Goal: Information Seeking & Learning: Compare options

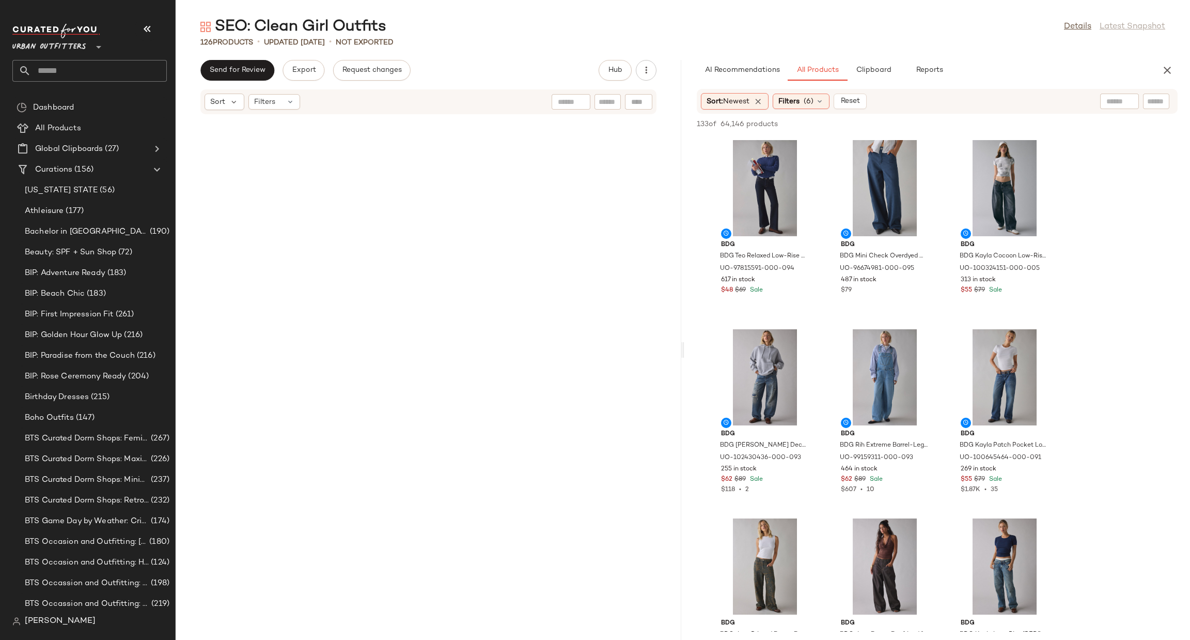
scroll to position [4176, 0]
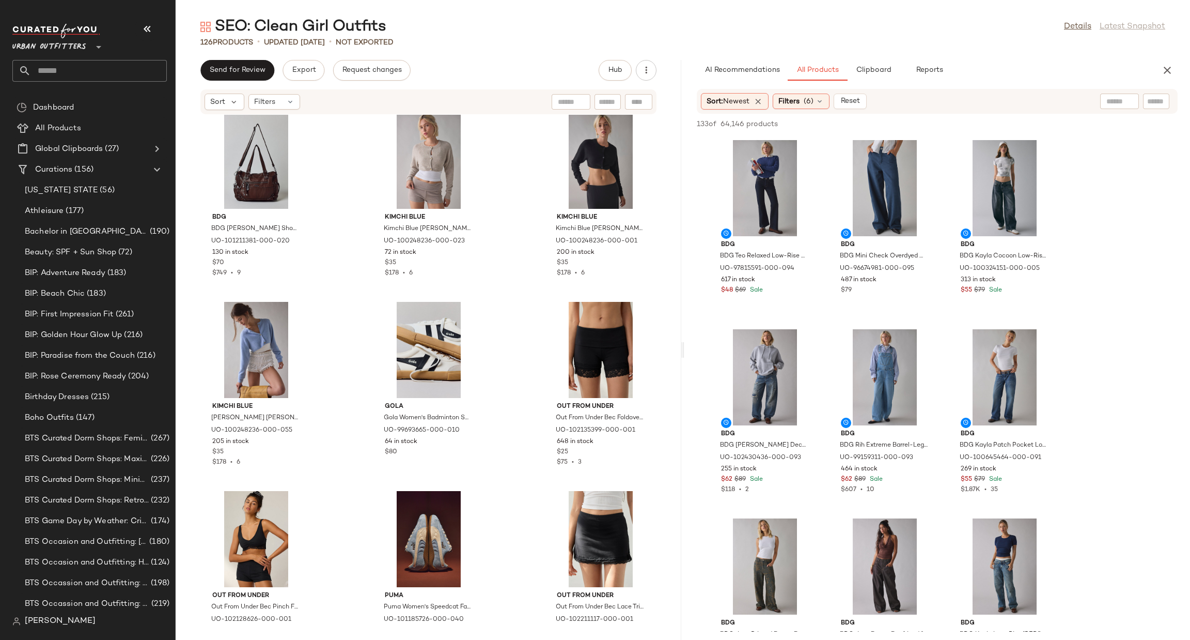
click at [60, 49] on span "Urban Outfitters" at bounding box center [49, 44] width 74 height 19
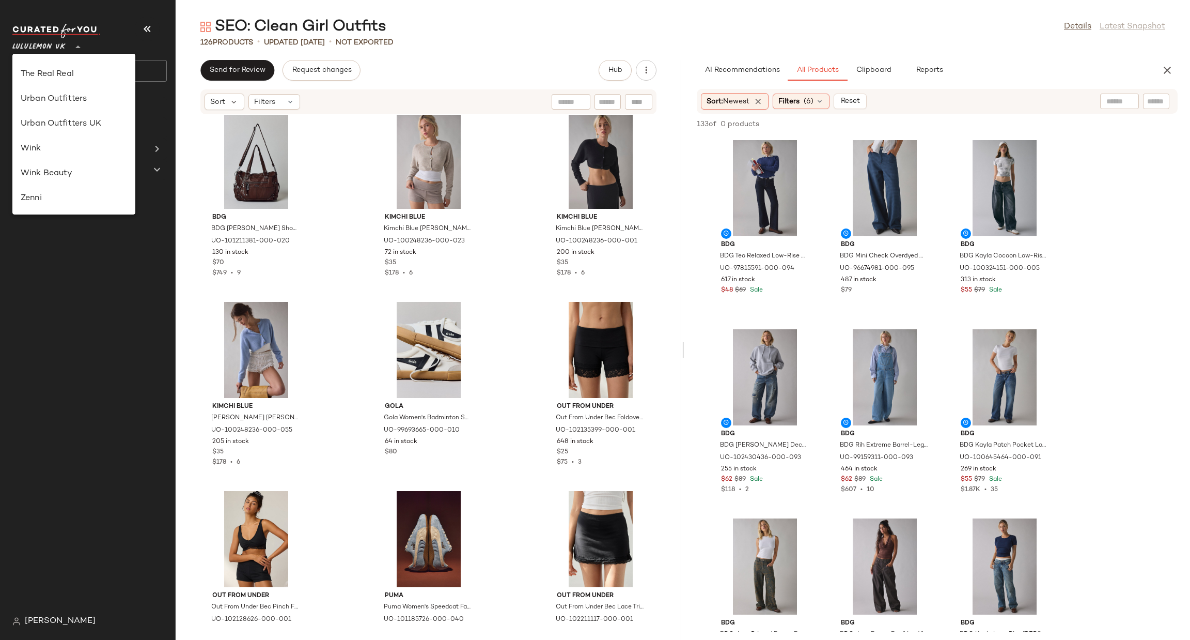
scroll to position [234, 0]
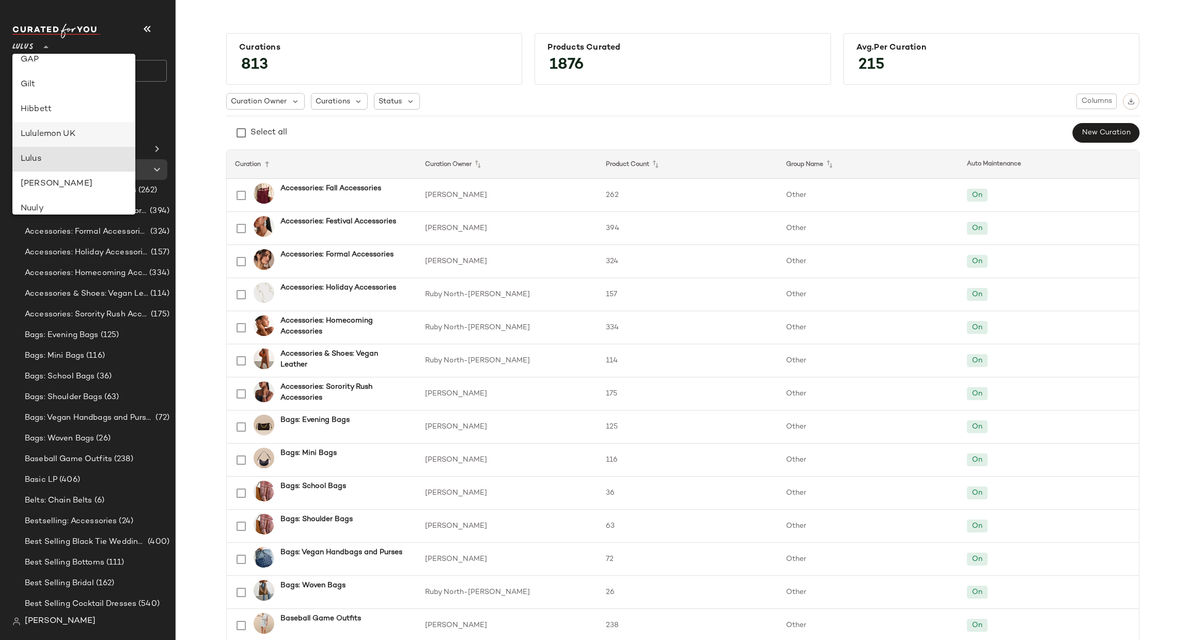
click at [66, 130] on div "Lululemon UK" at bounding box center [74, 134] width 106 height 12
type input "**"
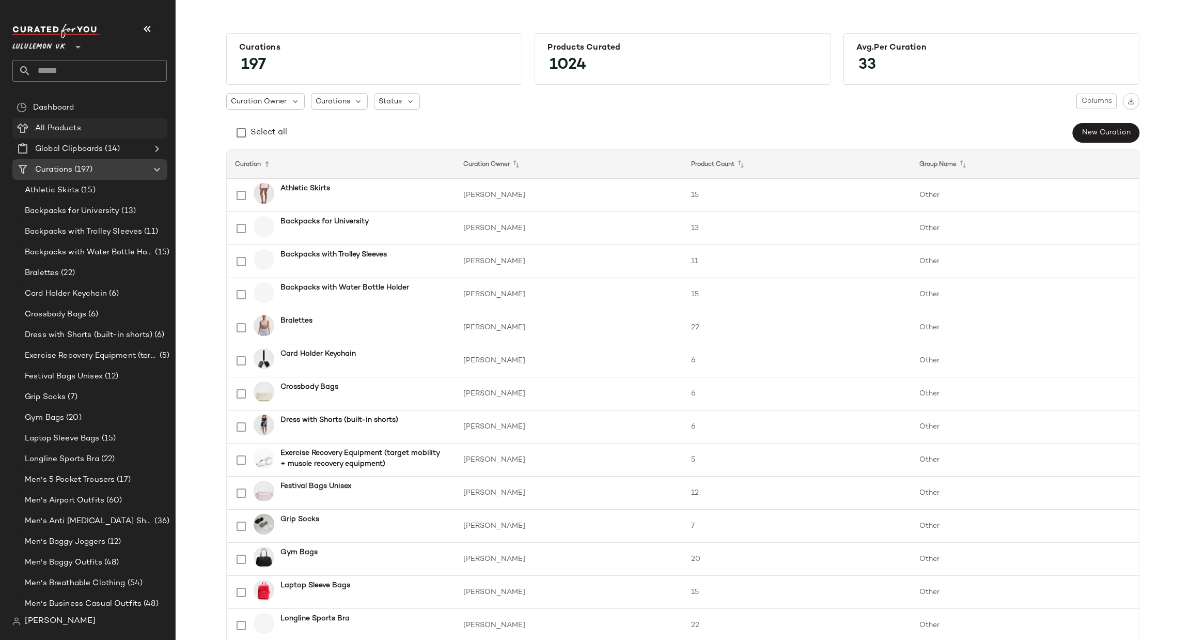
click at [88, 126] on div "All Products" at bounding box center [97, 128] width 131 height 12
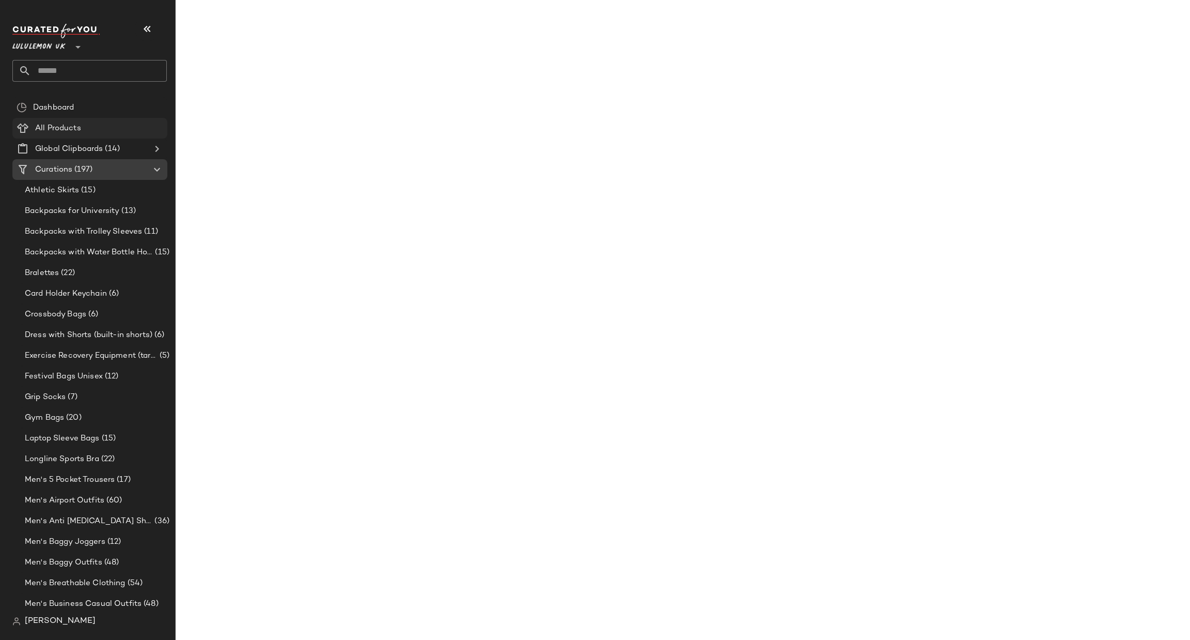
click at [88, 126] on div "All Products" at bounding box center [97, 128] width 131 height 12
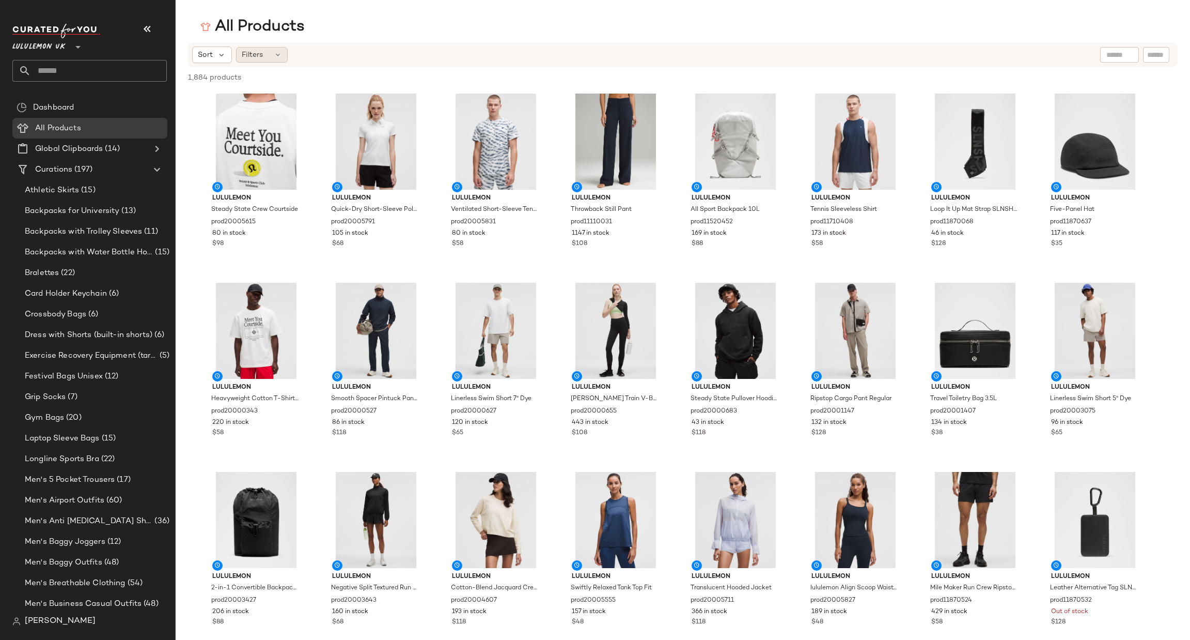
click at [268, 53] on div "Filters" at bounding box center [262, 54] width 52 height 15
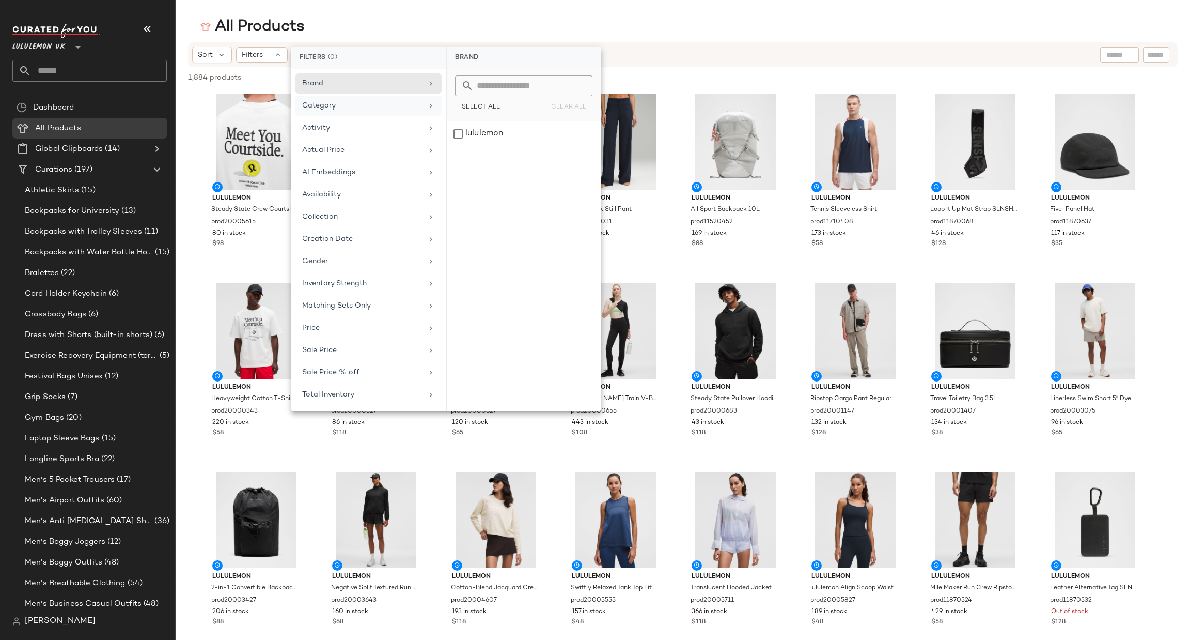
click at [346, 111] on div "Category" at bounding box center [362, 105] width 120 height 11
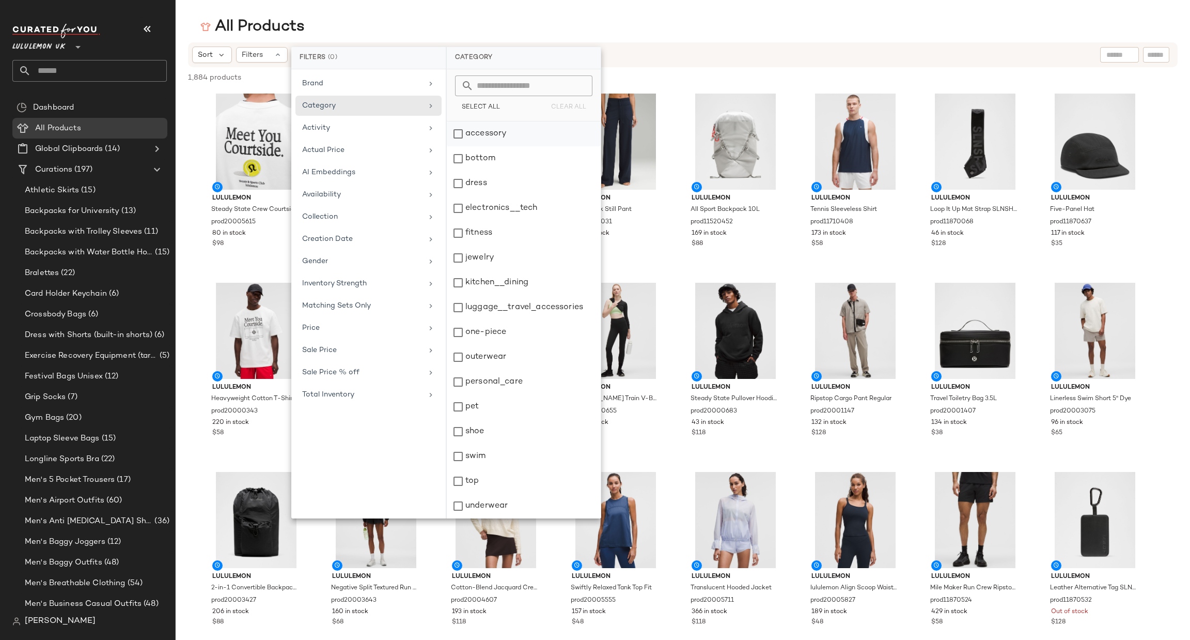
click at [501, 136] on div "accessory" at bounding box center [524, 133] width 154 height 25
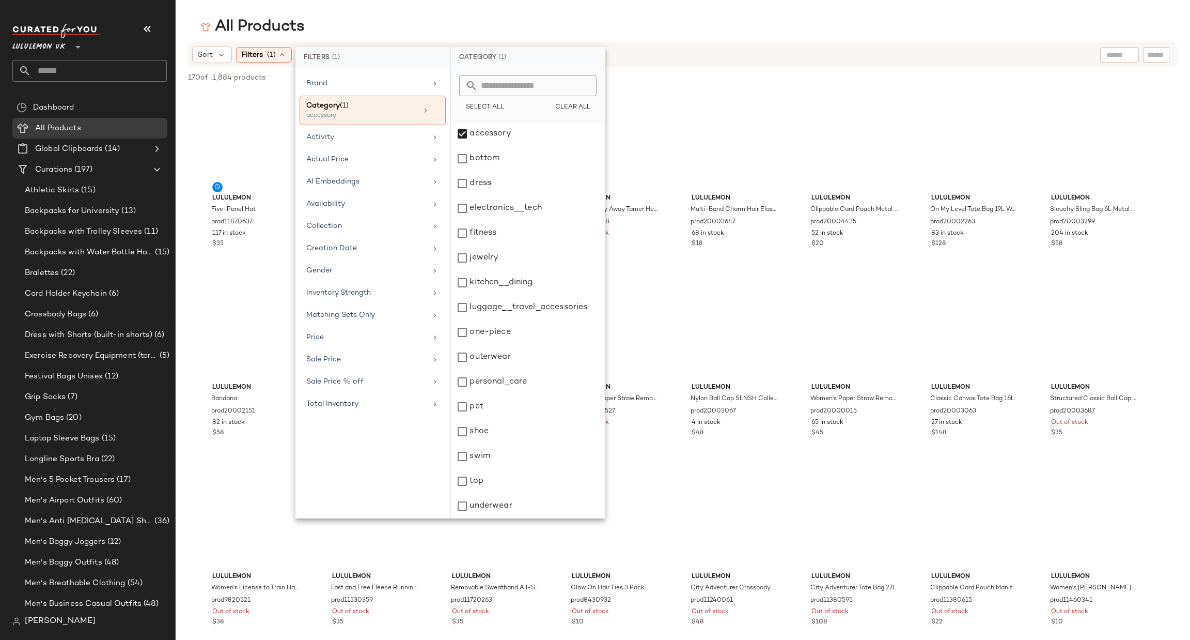
click at [760, 35] on div "All Products" at bounding box center [683, 27] width 1015 height 21
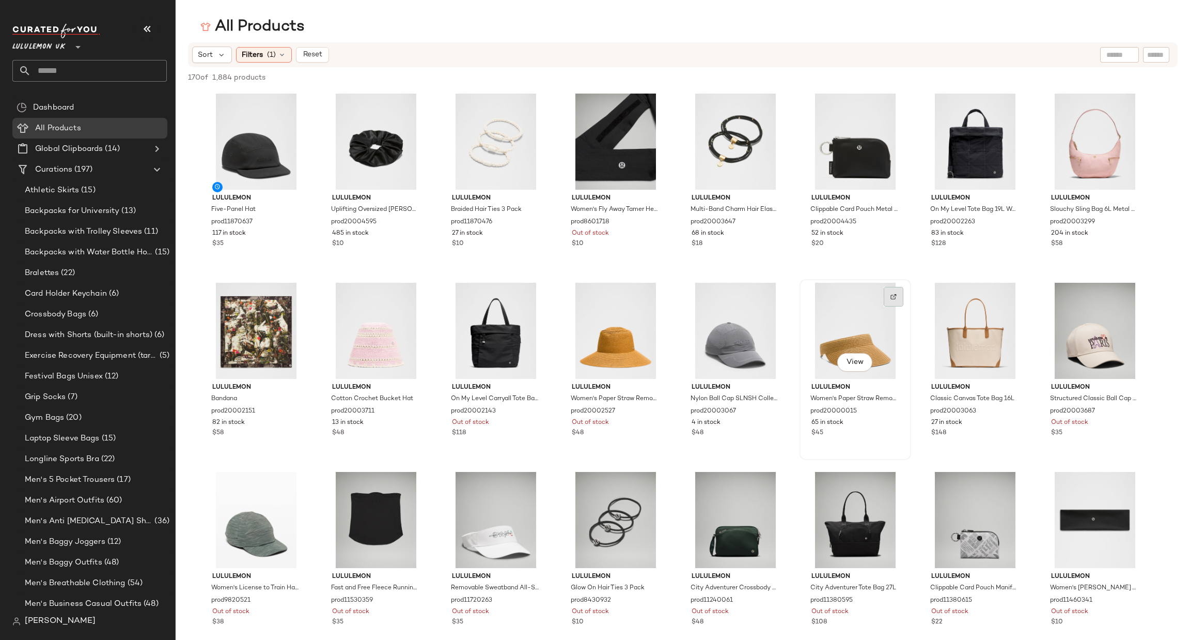
click at [891, 296] on img at bounding box center [894, 296] width 6 height 6
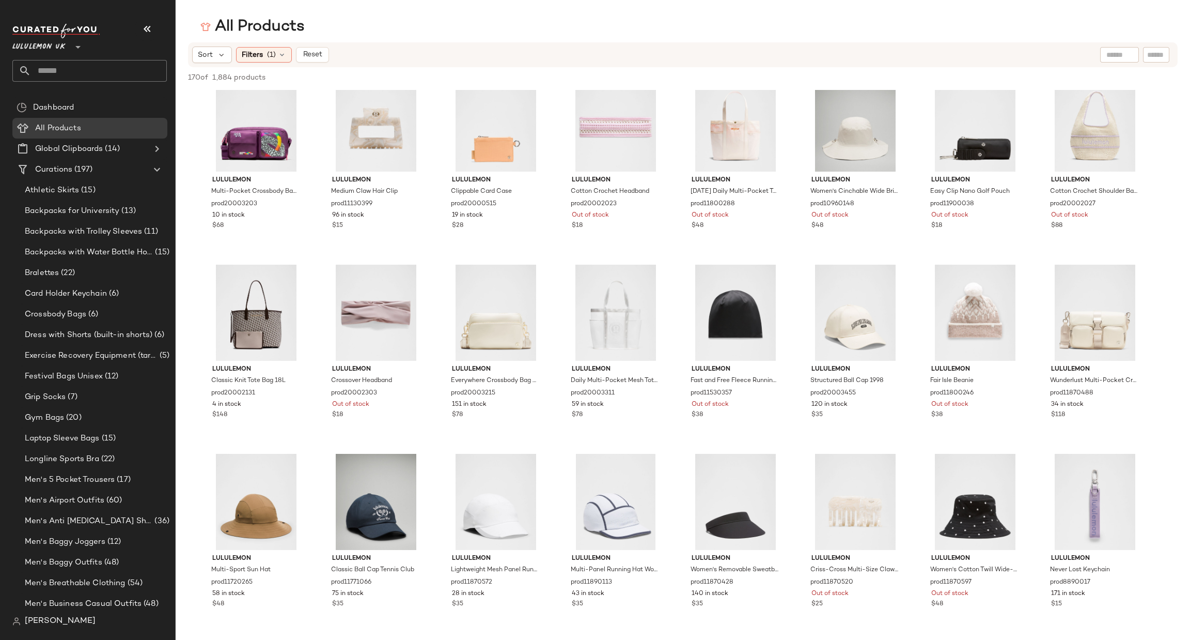
scroll to position [1085, 0]
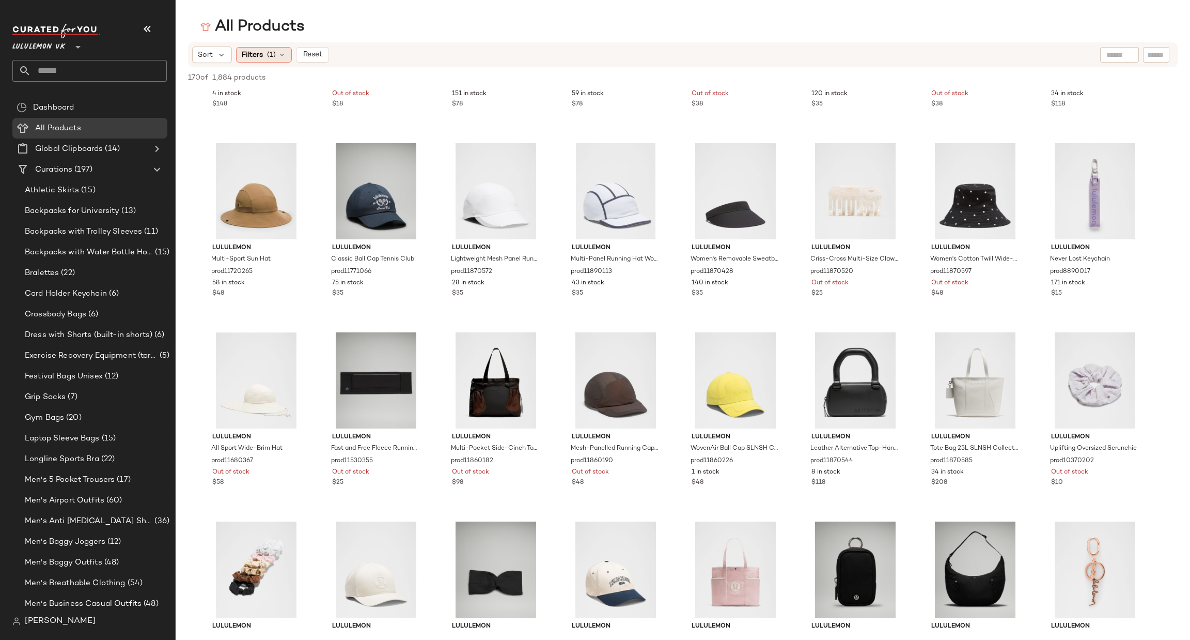
click at [259, 53] on span "Filters" at bounding box center [252, 55] width 21 height 11
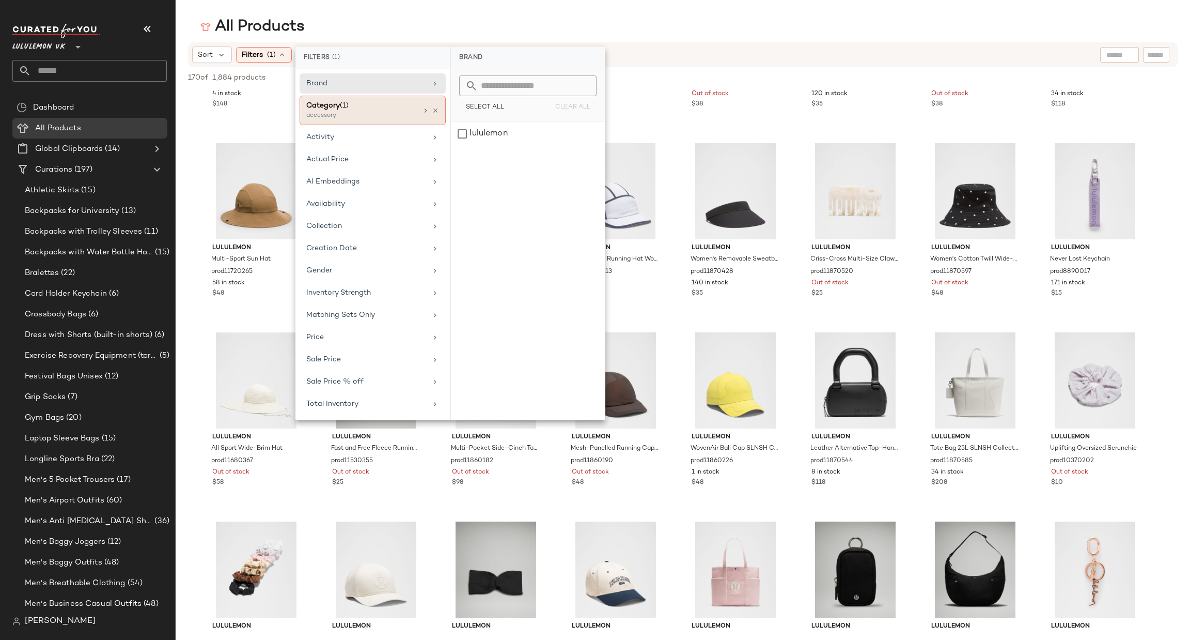
click at [432, 105] on div "Category (1) accessory" at bounding box center [373, 110] width 146 height 29
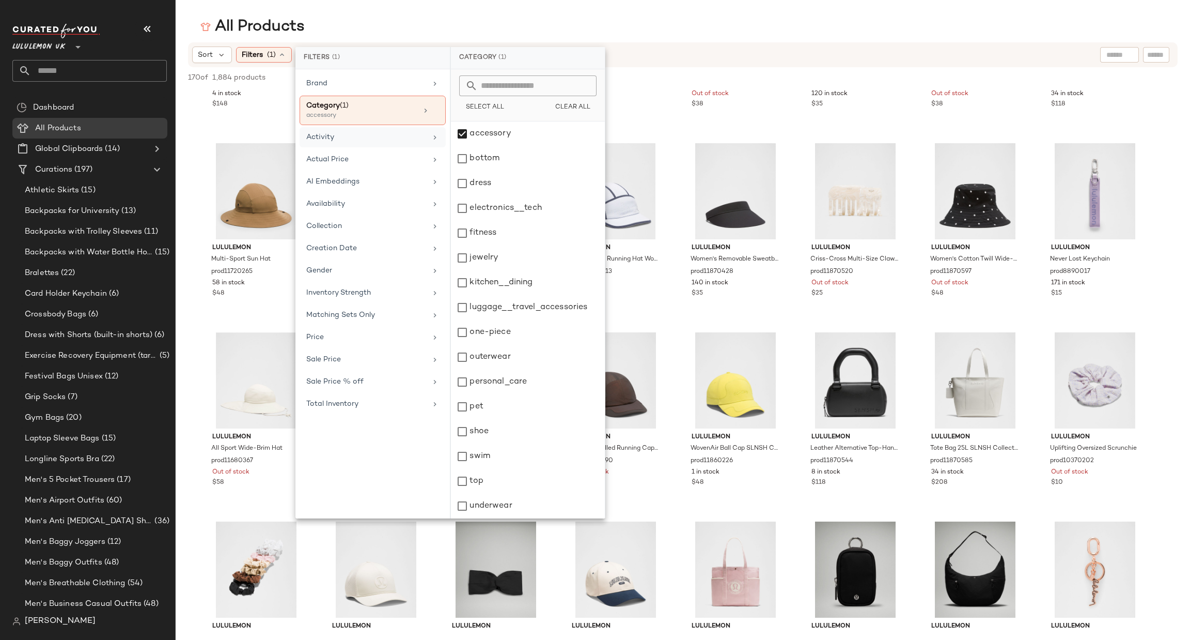
click at [395, 137] on div "Activity" at bounding box center [366, 137] width 120 height 11
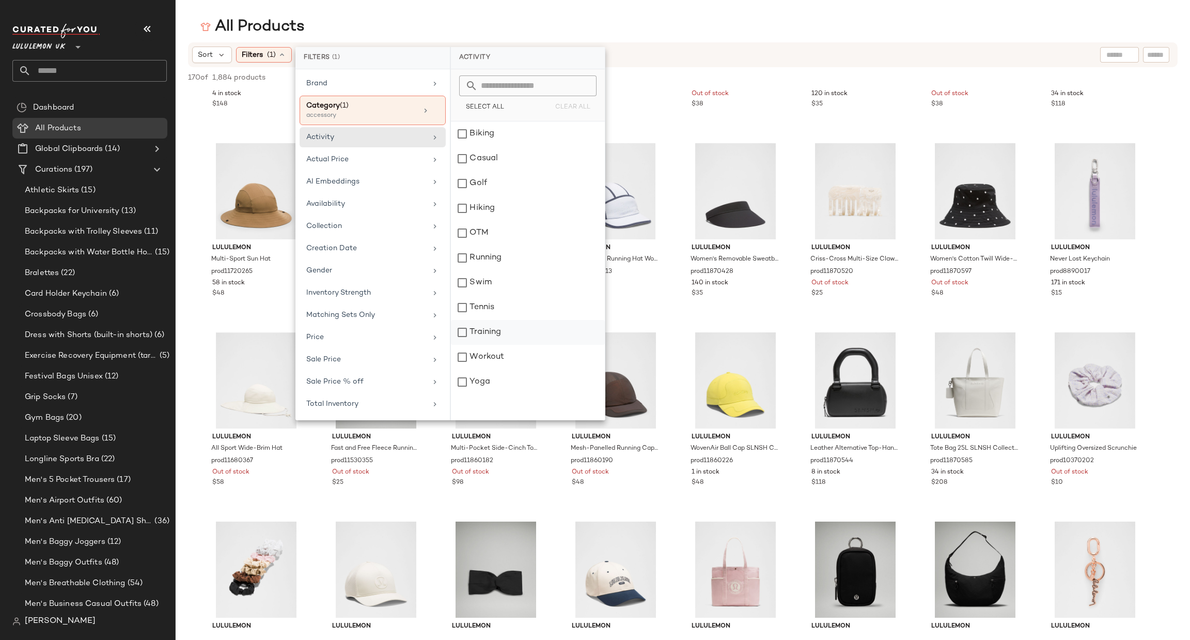
click at [464, 331] on div "Training" at bounding box center [528, 332] width 154 height 25
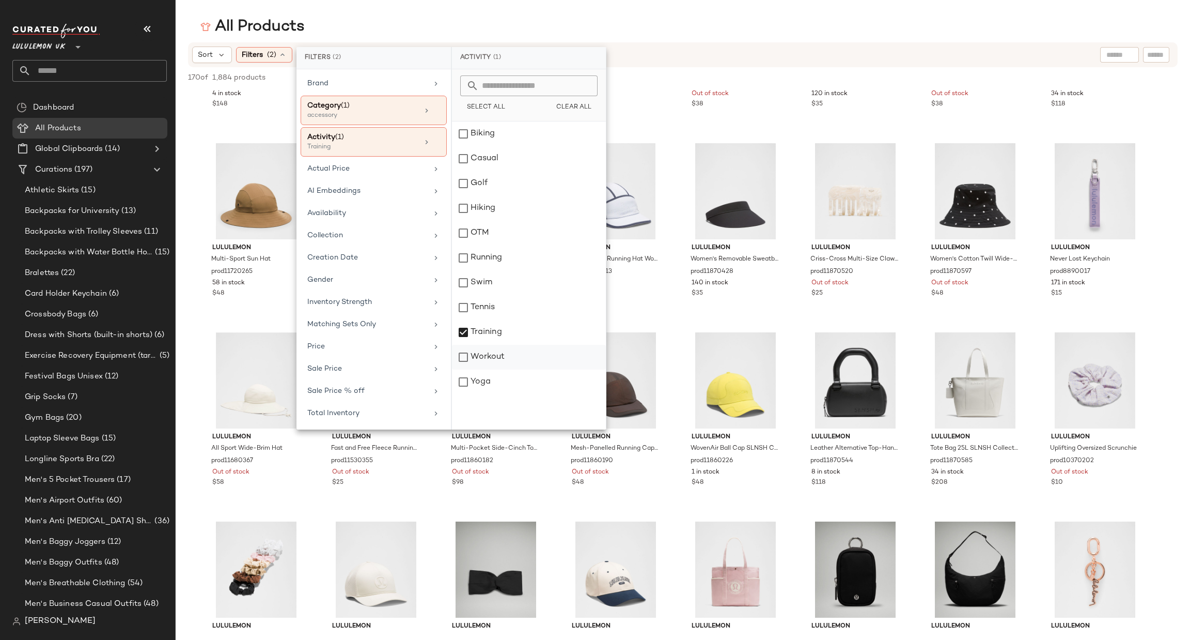
click at [469, 358] on div "Workout" at bounding box center [529, 357] width 154 height 25
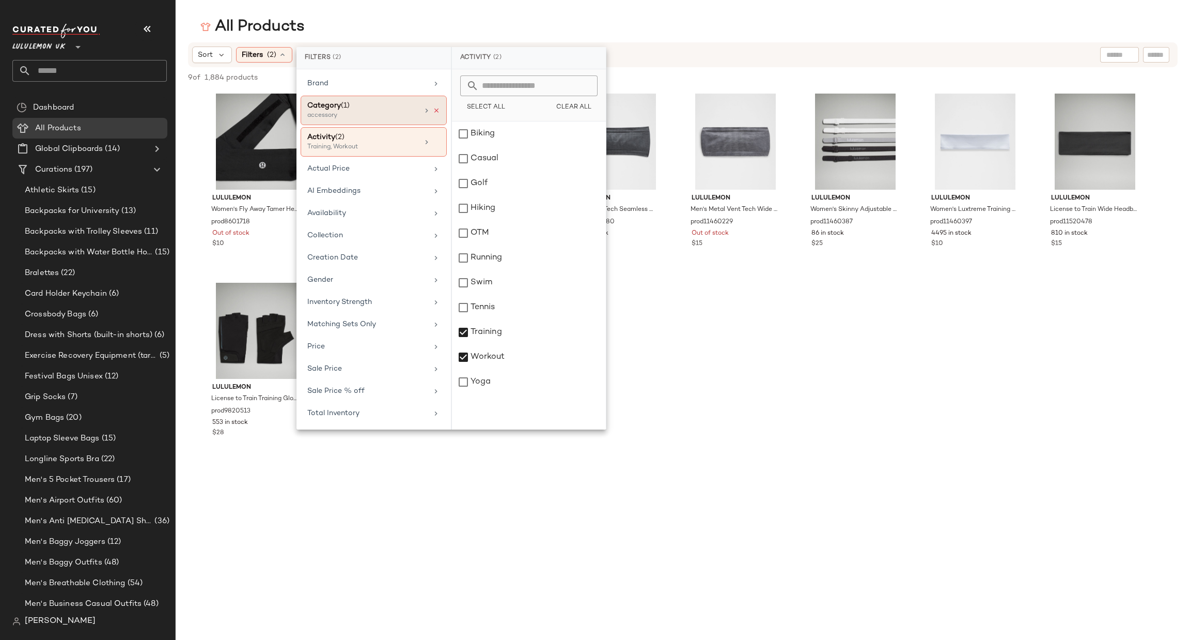
click at [436, 111] on icon at bounding box center [436, 110] width 7 height 7
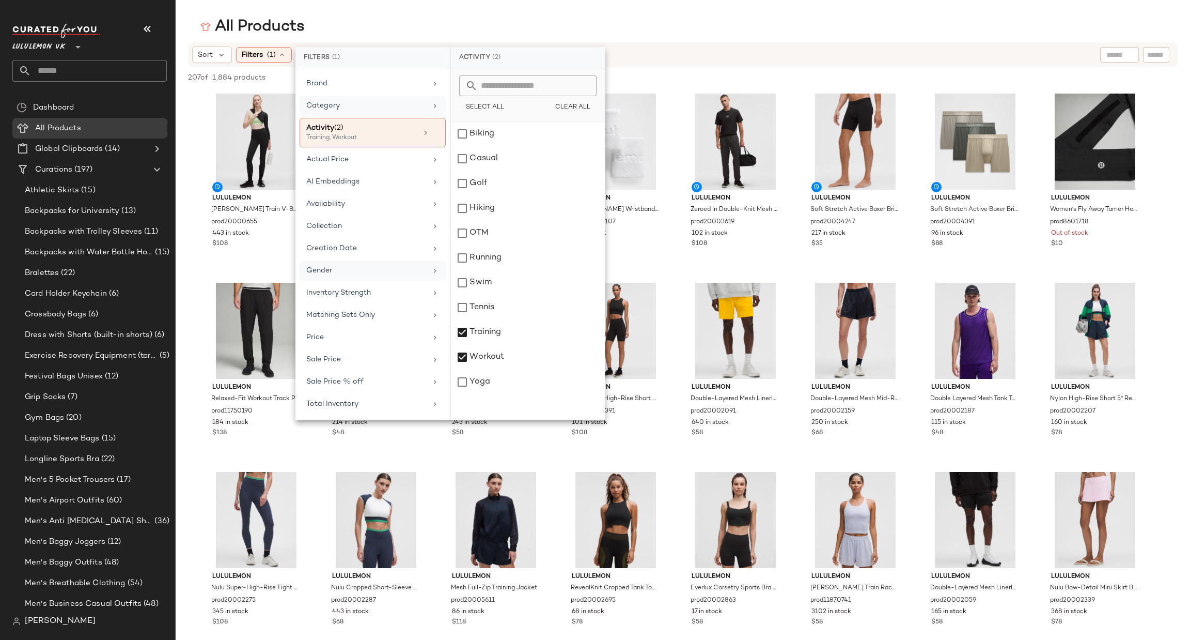
click at [393, 278] on div "Gender" at bounding box center [373, 270] width 146 height 20
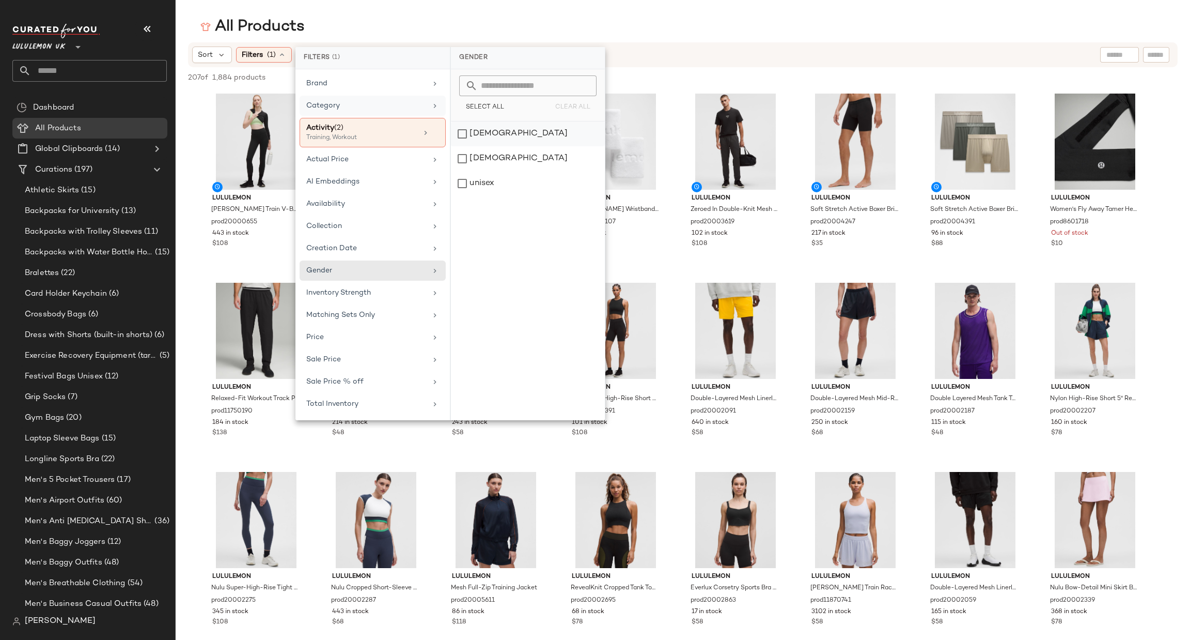
click at [509, 136] on div "[DEMOGRAPHIC_DATA]" at bounding box center [528, 133] width 154 height 25
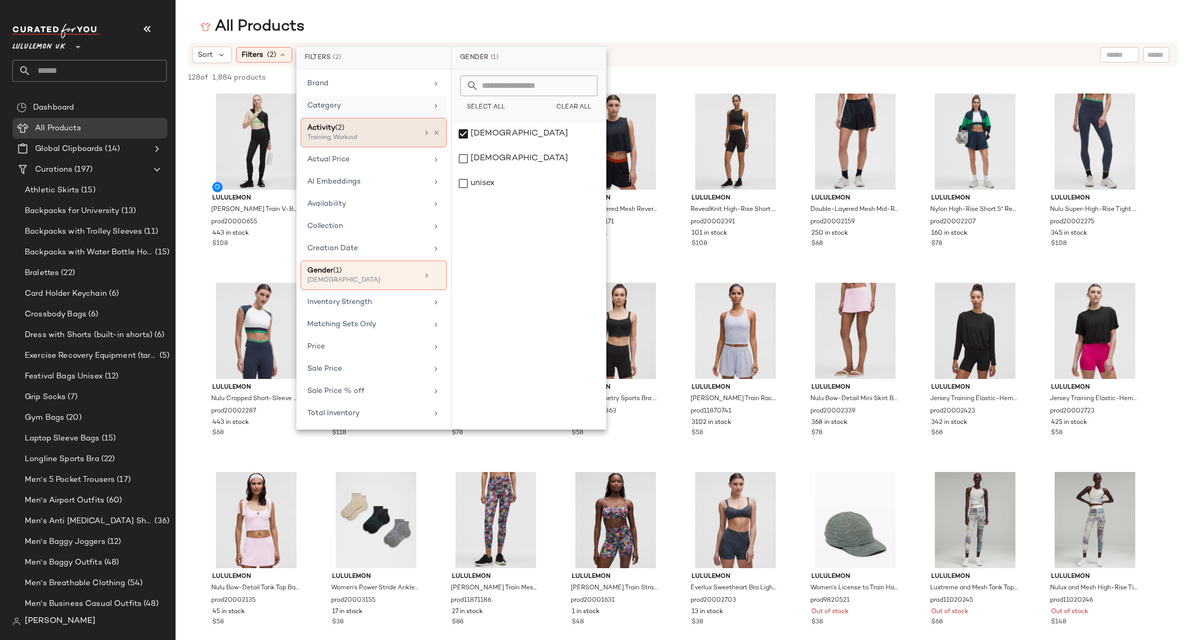
click at [425, 132] on icon at bounding box center [427, 133] width 8 height 8
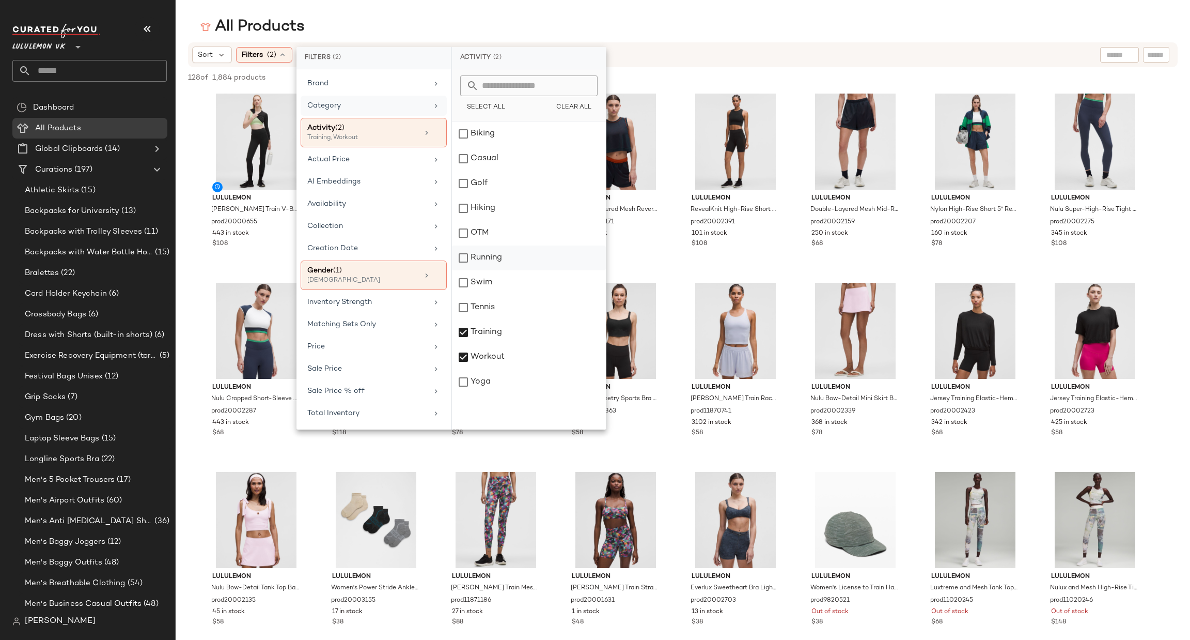
click at [544, 258] on div "Running" at bounding box center [529, 257] width 154 height 25
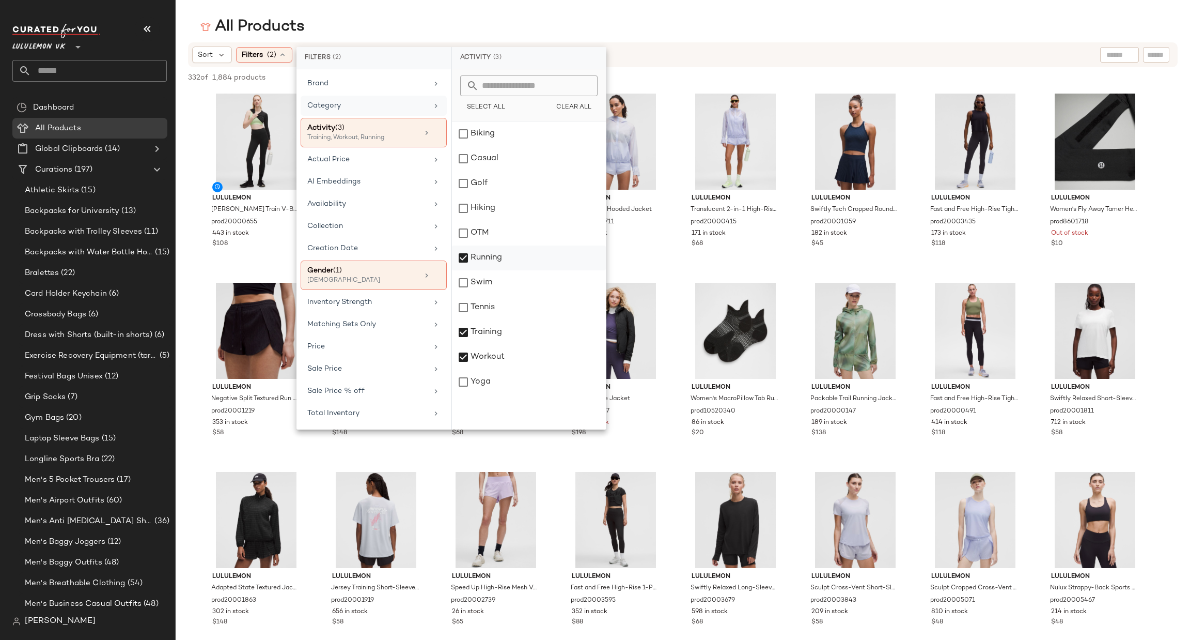
click at [482, 258] on div "Running" at bounding box center [529, 257] width 154 height 25
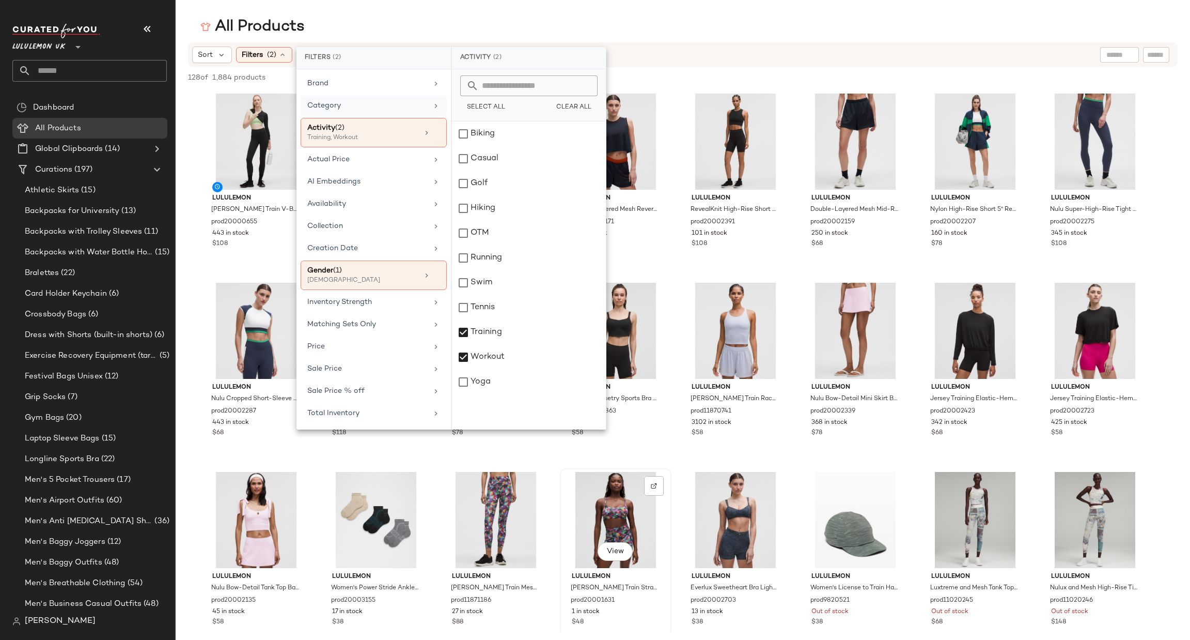
click at [668, 471] on div "View lululemon [PERSON_NAME] Train Strappy Racer Bra Light Support, C/D Cup Pri…" at bounding box center [616, 558] width 110 height 179
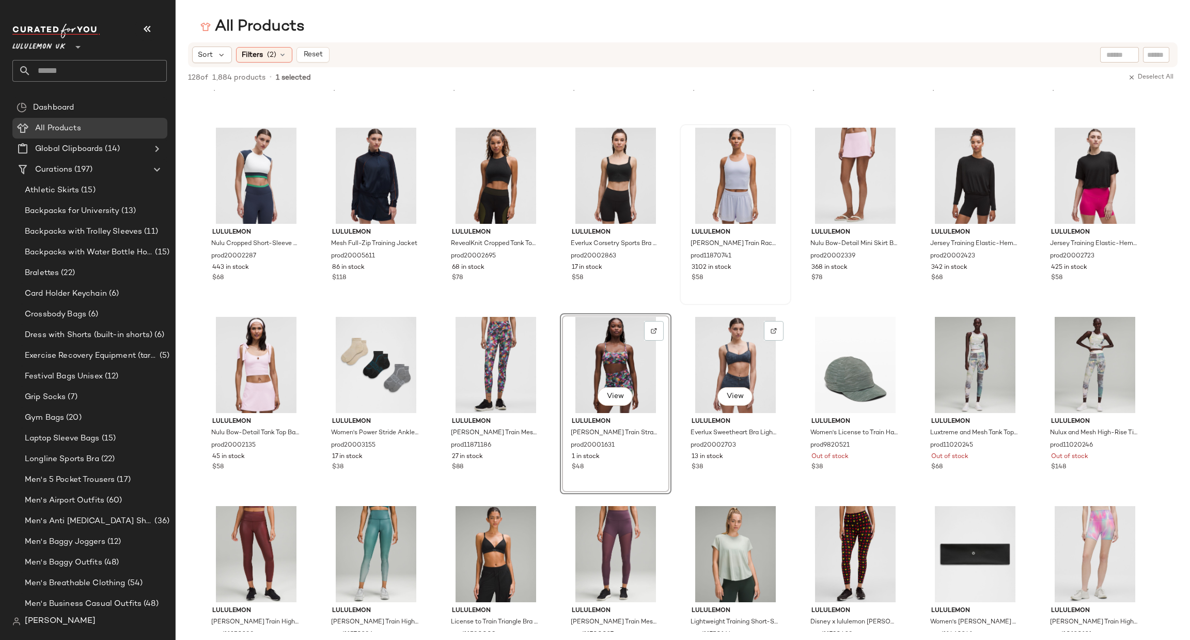
scroll to position [0, 0]
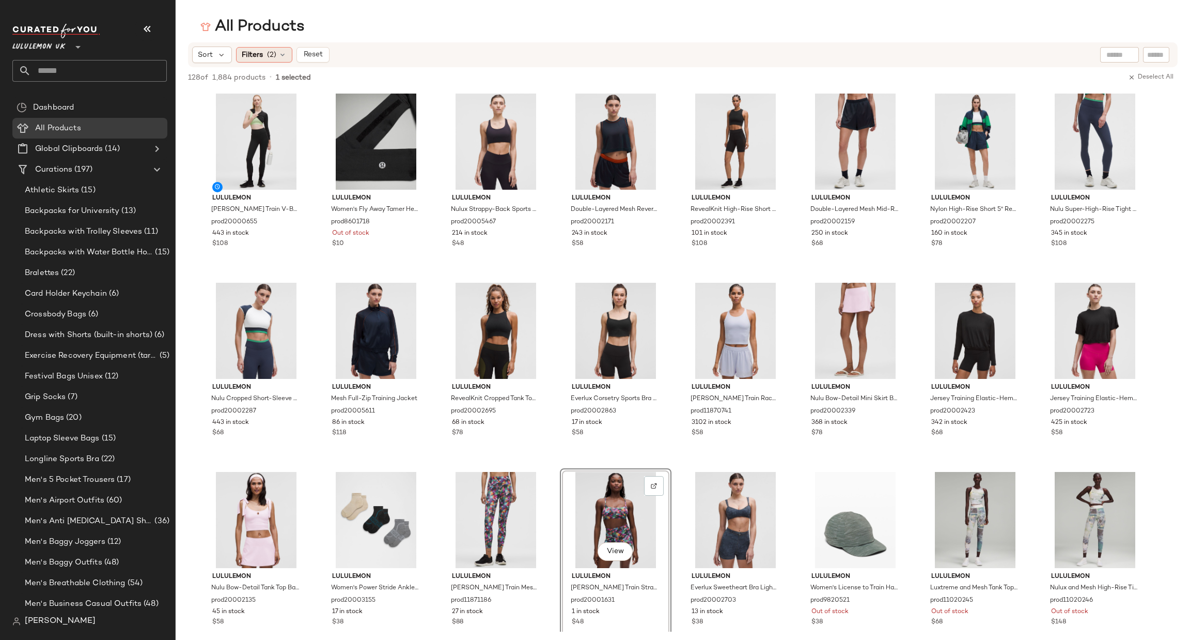
click at [249, 51] on span "Filters" at bounding box center [252, 55] width 21 height 11
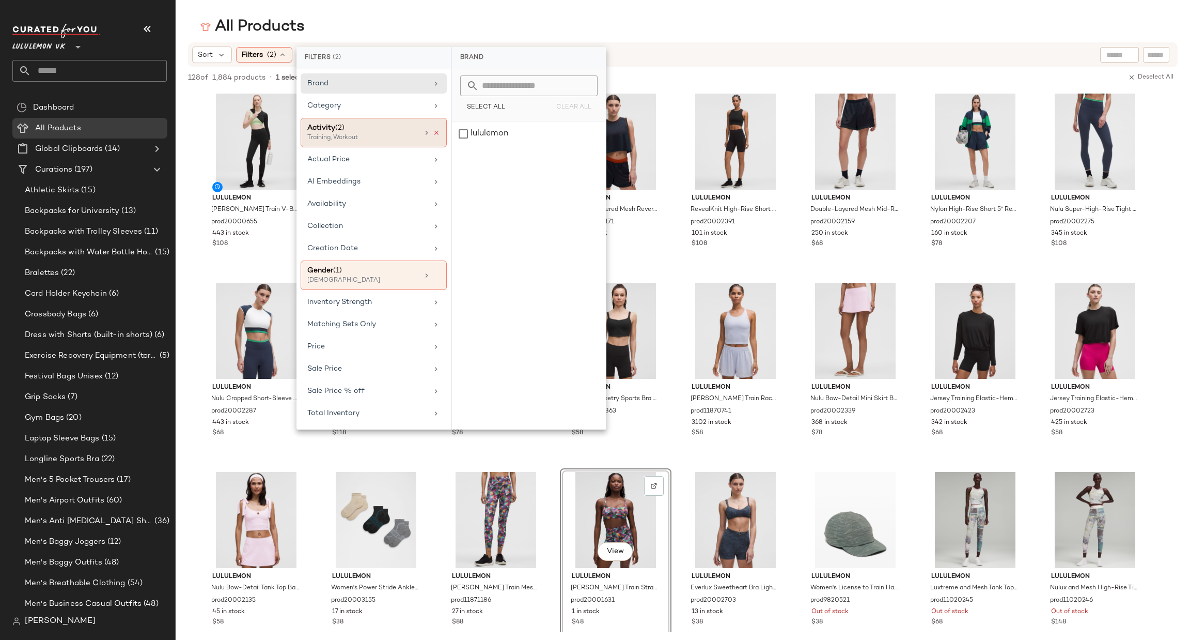
click at [434, 134] on icon at bounding box center [436, 132] width 7 height 7
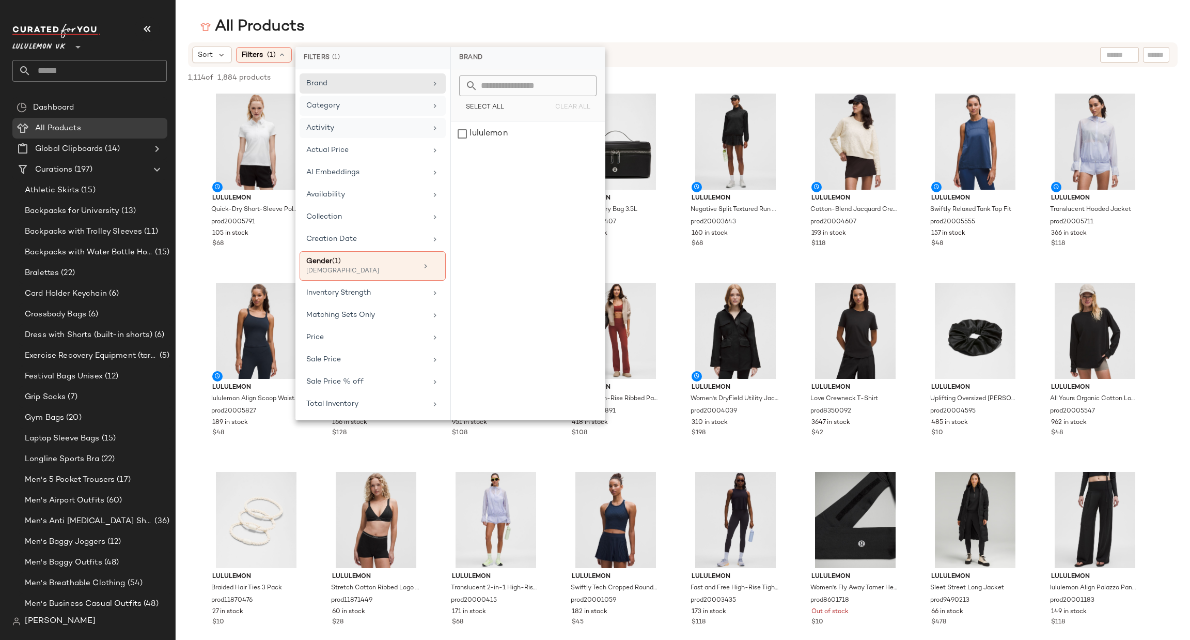
click at [389, 109] on div "Category" at bounding box center [366, 105] width 120 height 11
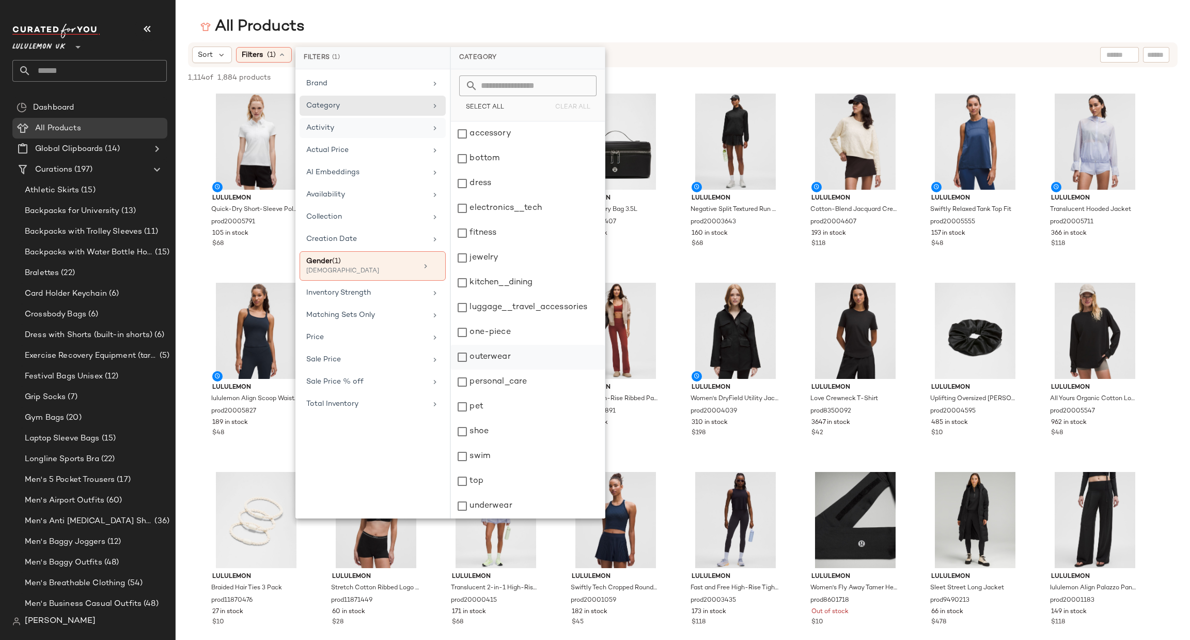
click at [526, 359] on div "outerwear" at bounding box center [528, 357] width 154 height 25
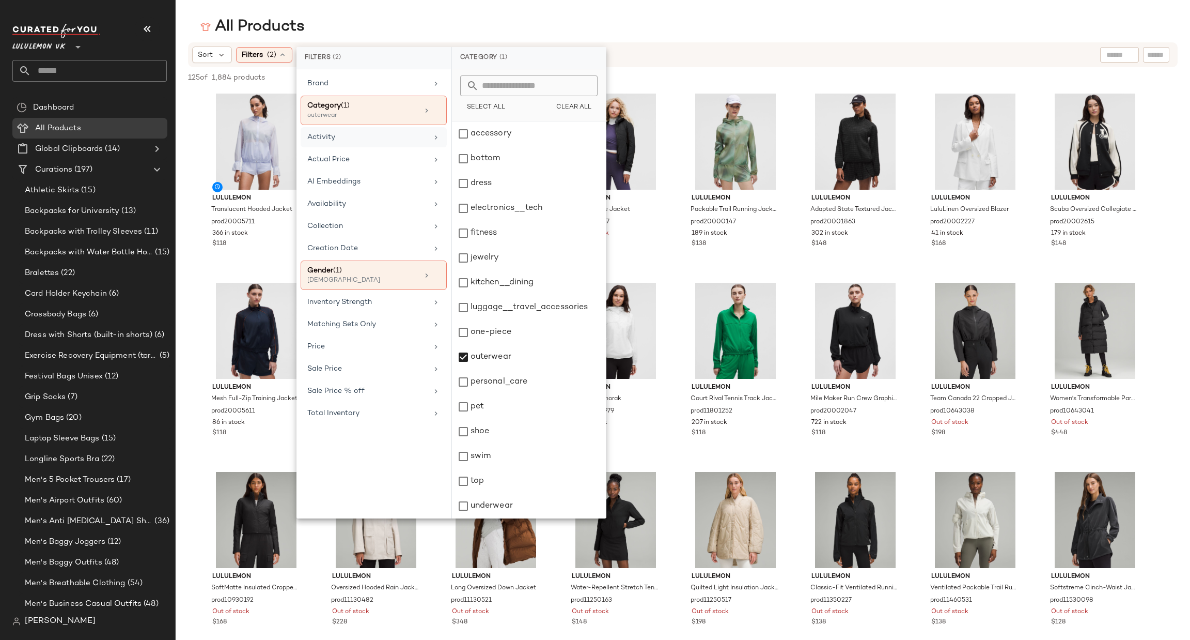
click at [663, 26] on div "All Products" at bounding box center [683, 27] width 1015 height 21
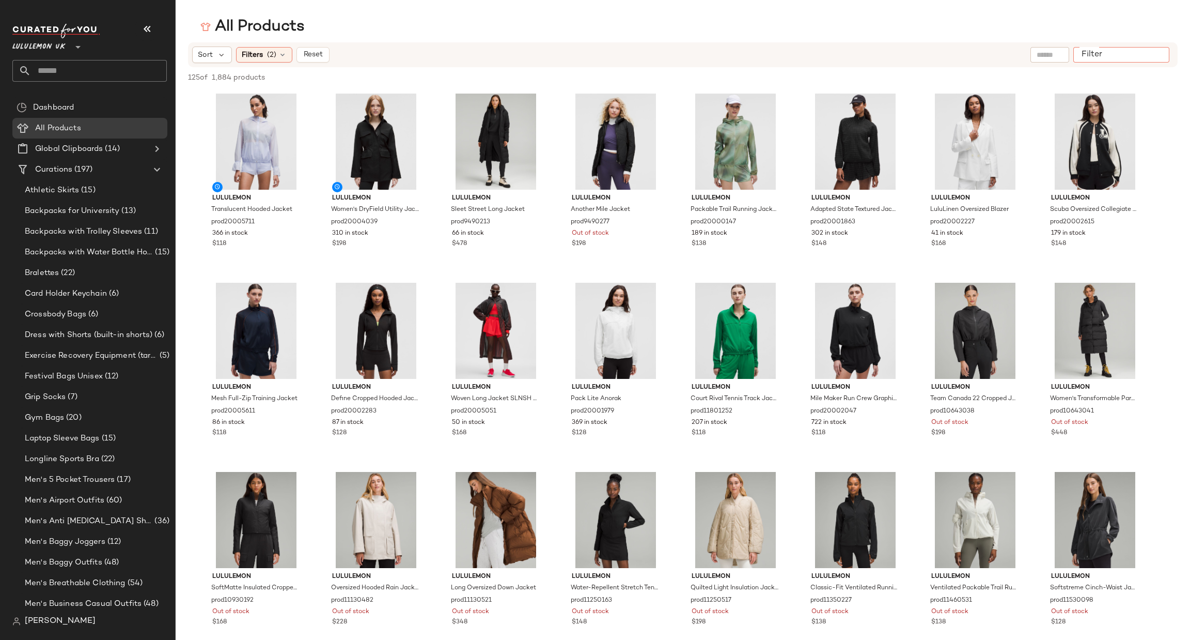
click at [1161, 59] on input "Filter" at bounding box center [1122, 55] width 88 height 11
type input "*******"
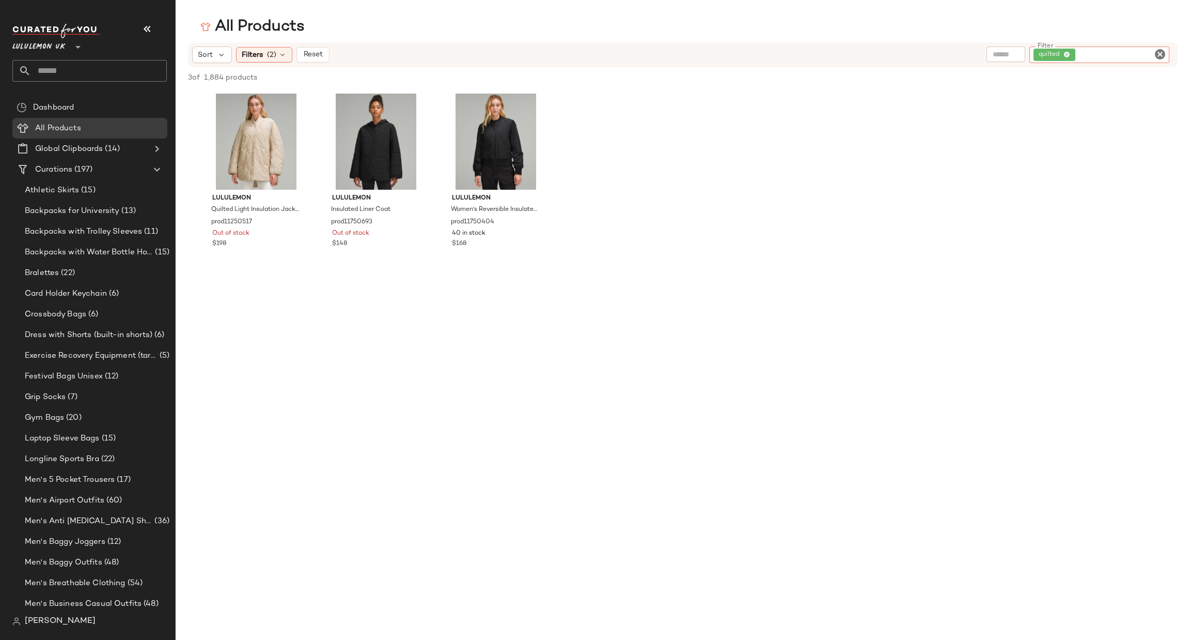
click at [1156, 50] on icon "Clear Filter" at bounding box center [1160, 54] width 12 height 12
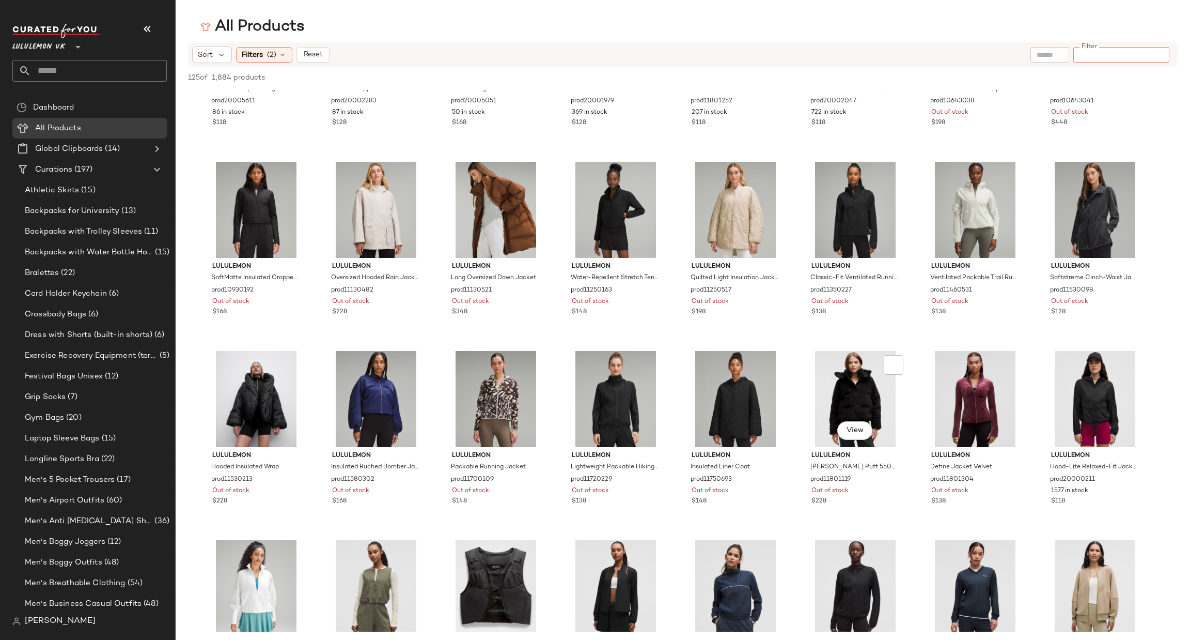
scroll to position [1085, 0]
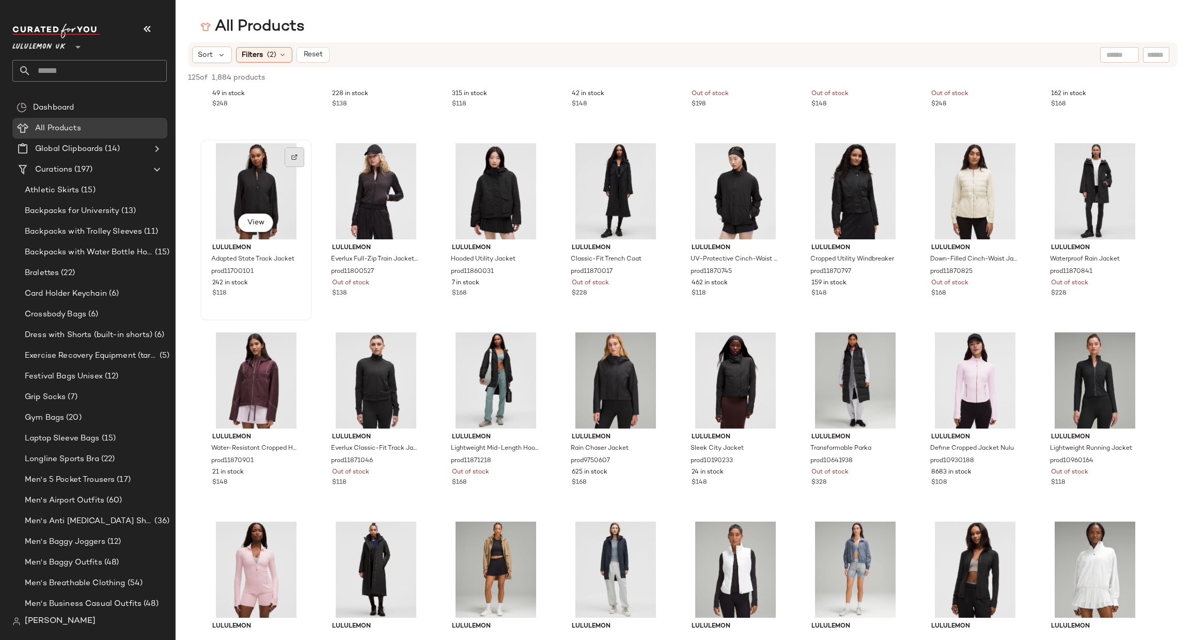
click at [296, 159] on img at bounding box center [294, 157] width 6 height 6
